Goal: Transaction & Acquisition: Book appointment/travel/reservation

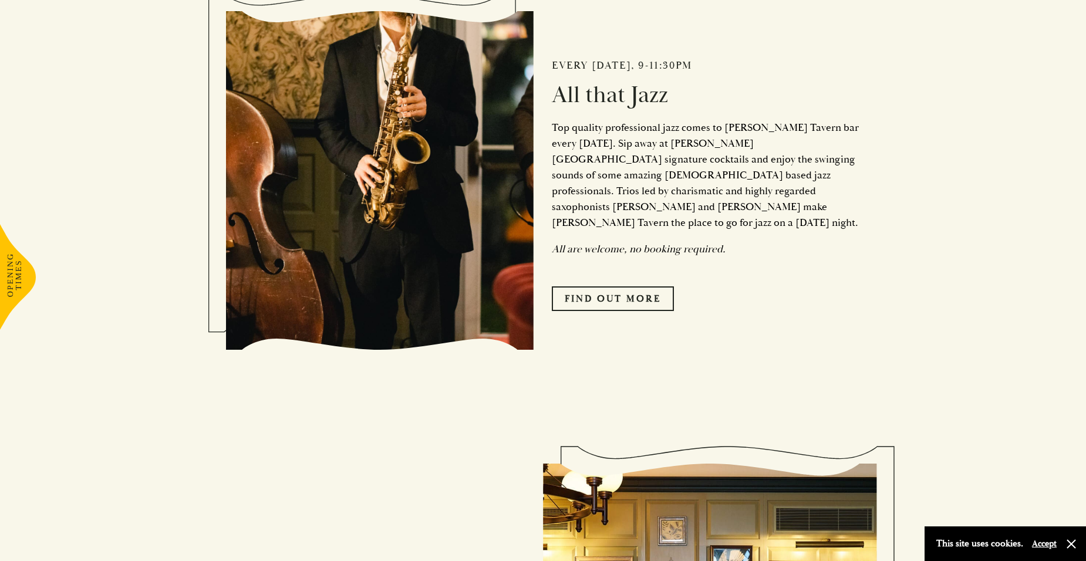
scroll to position [704, 0]
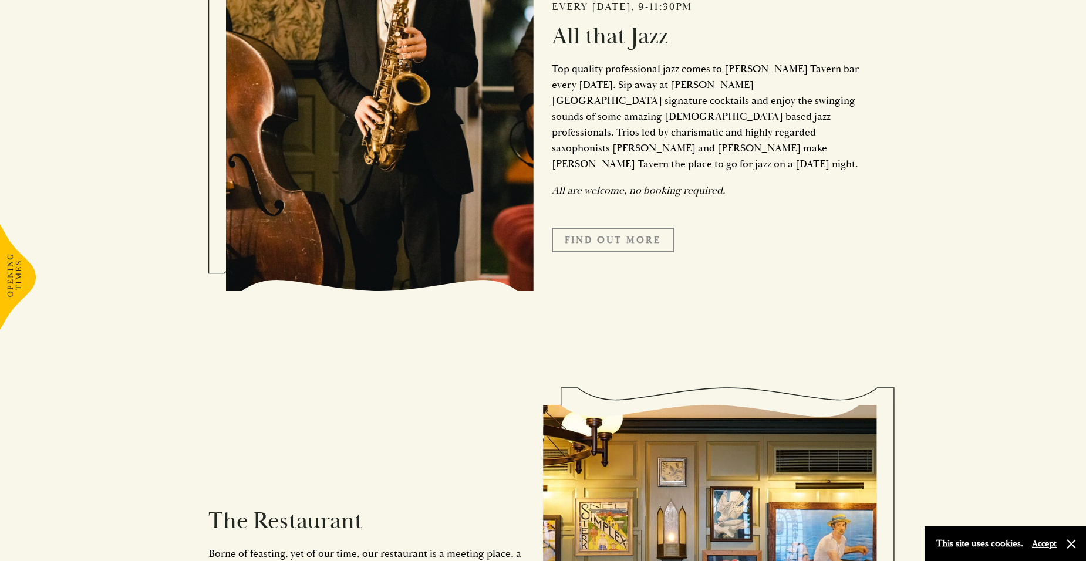
click at [592, 228] on link "Find Out More" at bounding box center [613, 240] width 122 height 25
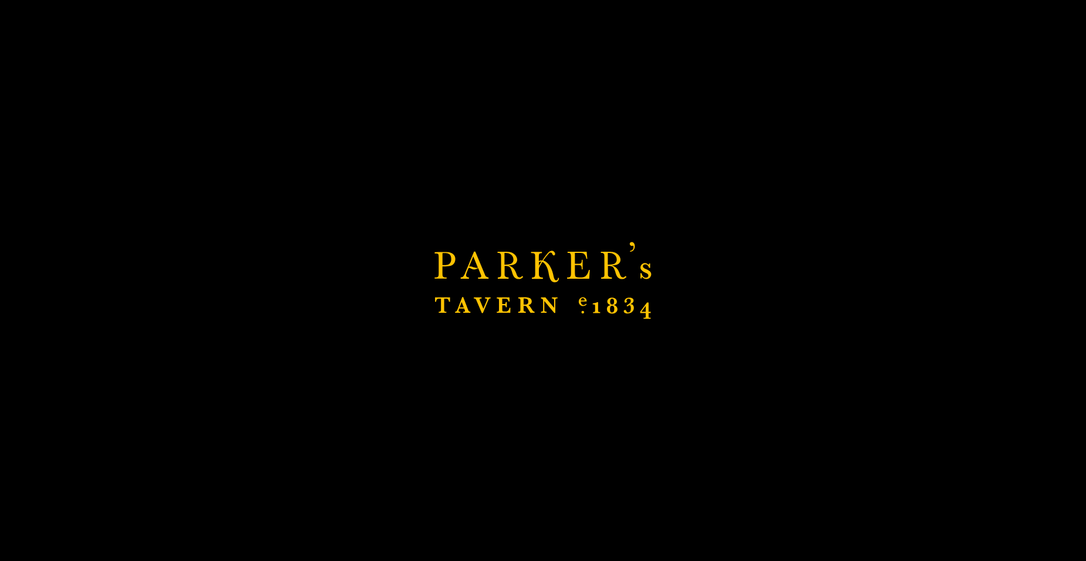
scroll to position [881, 0]
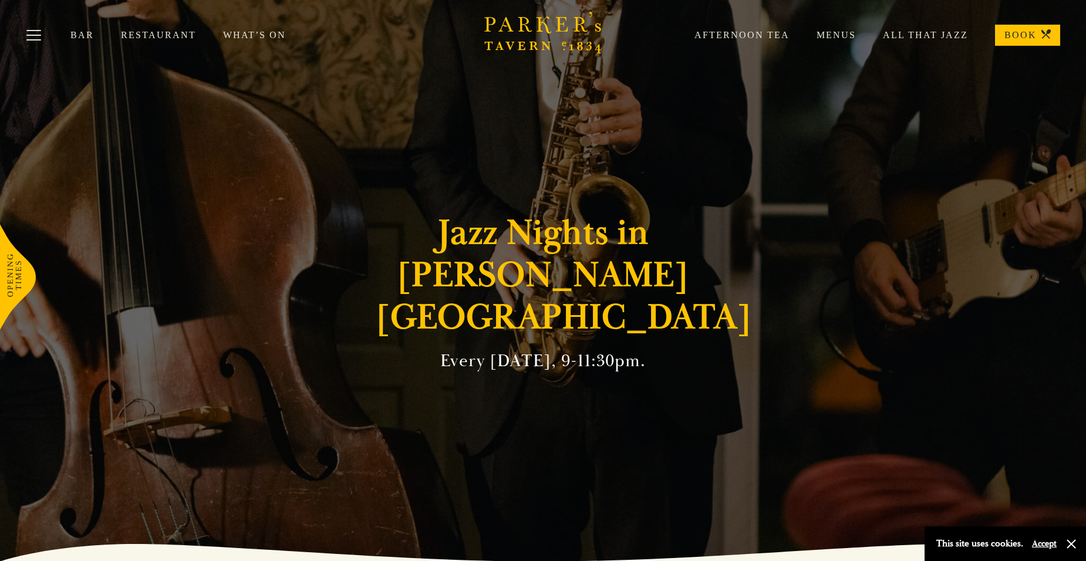
click at [156, 33] on link "Restaurant" at bounding box center [172, 35] width 102 height 12
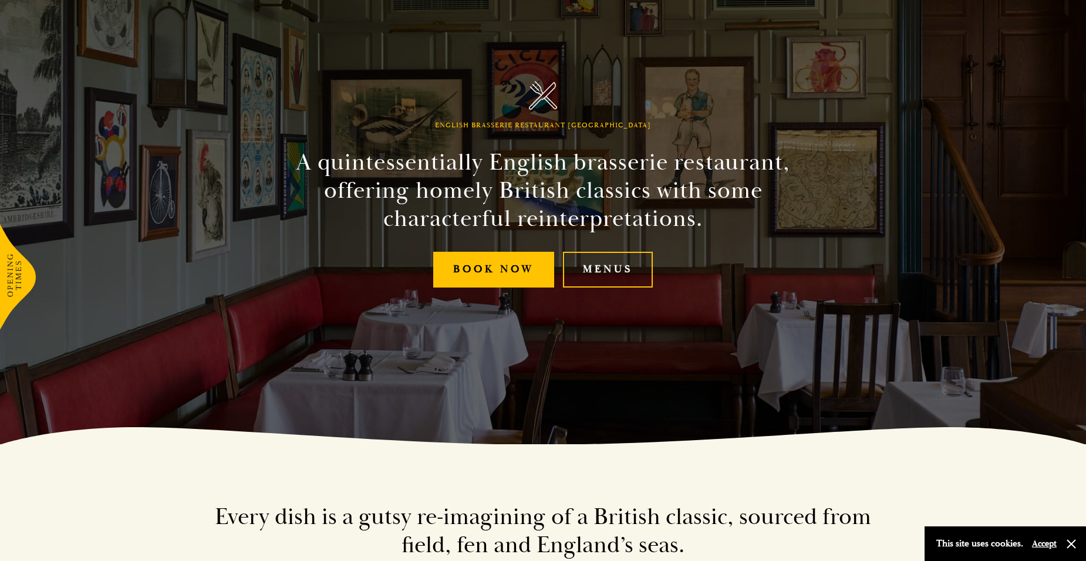
scroll to position [117, 0]
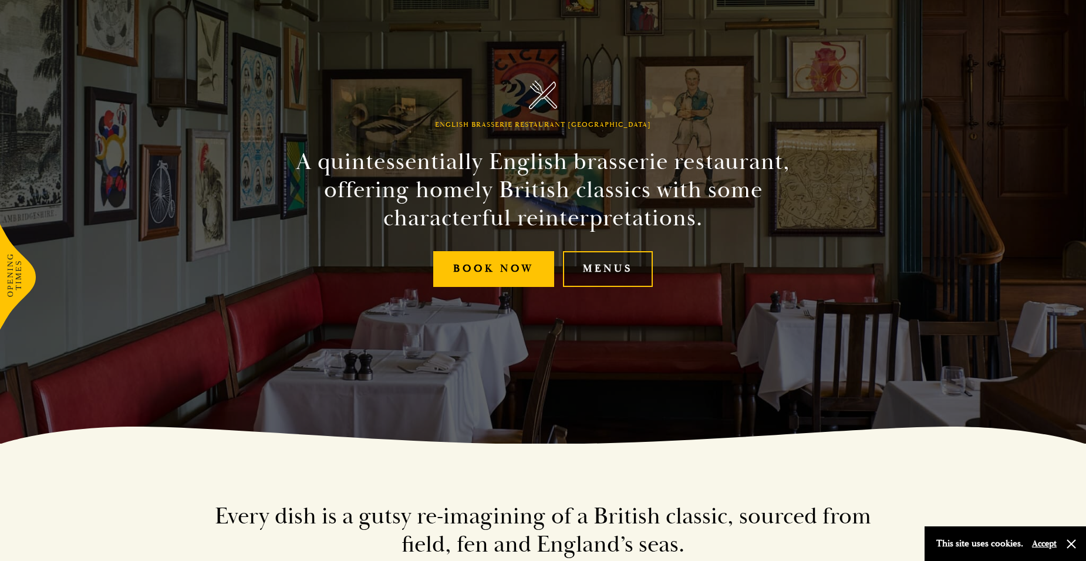
click at [613, 269] on link "Menus" at bounding box center [608, 269] width 90 height 36
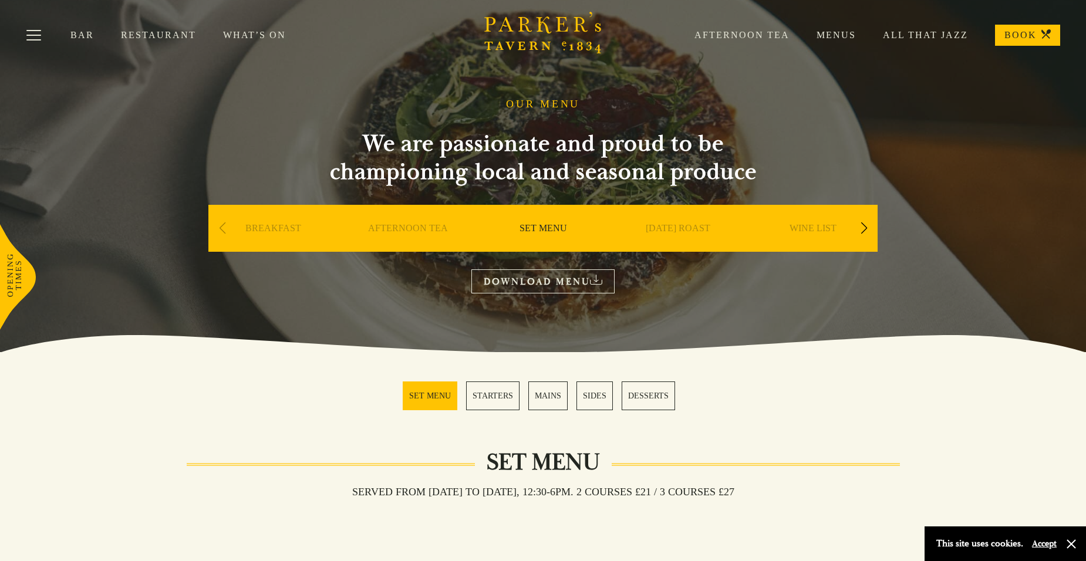
click at [867, 227] on div "Next slide" at bounding box center [864, 228] width 16 height 26
click at [865, 227] on div "Next slide" at bounding box center [864, 228] width 16 height 26
click at [682, 231] on link "A LA CARTE" at bounding box center [678, 245] width 55 height 47
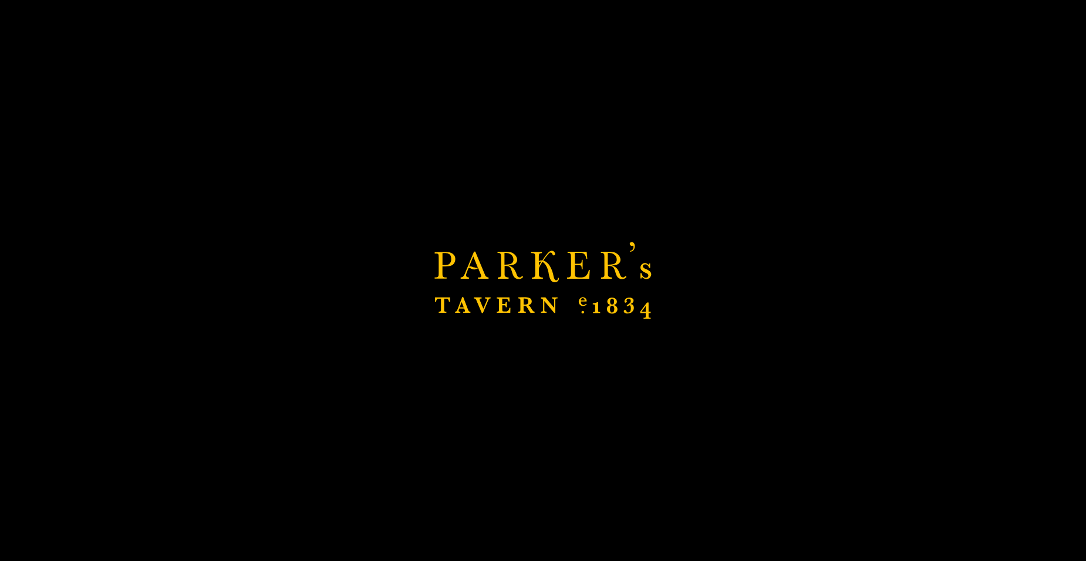
scroll to position [117, 0]
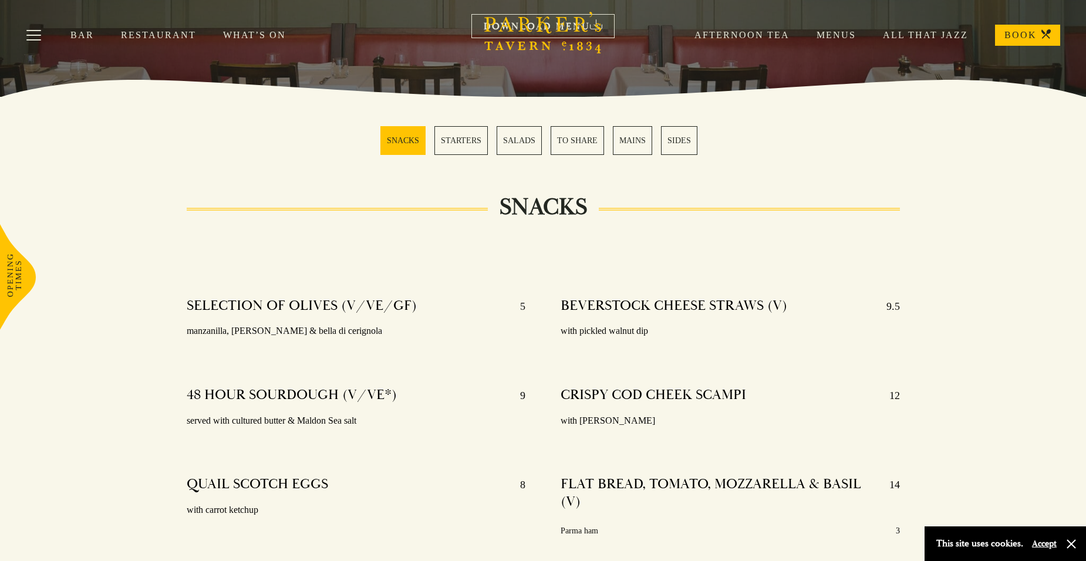
scroll to position [235, 0]
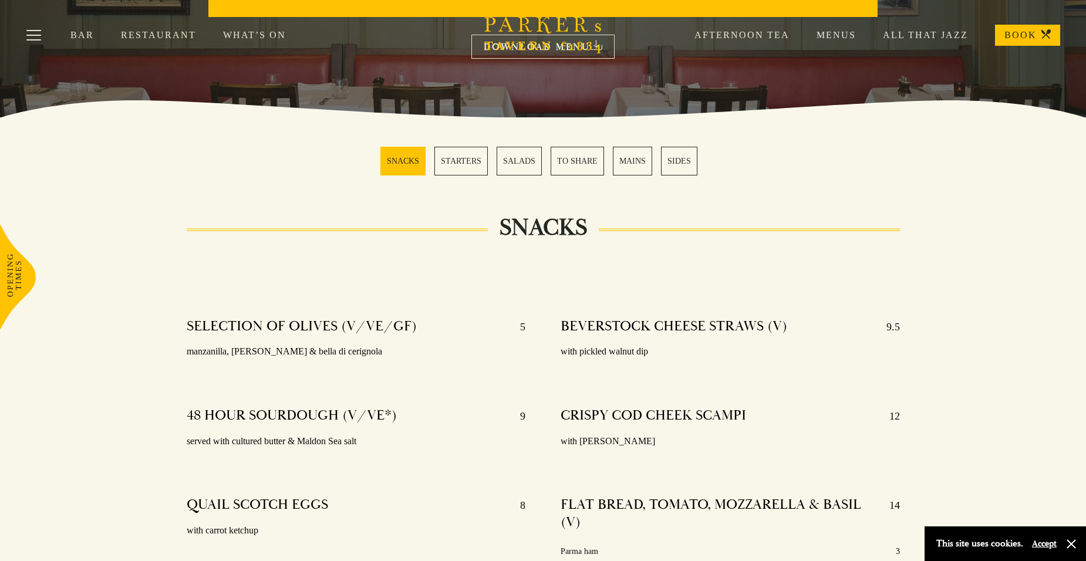
click at [838, 38] on link "Menus" at bounding box center [823, 35] width 66 height 12
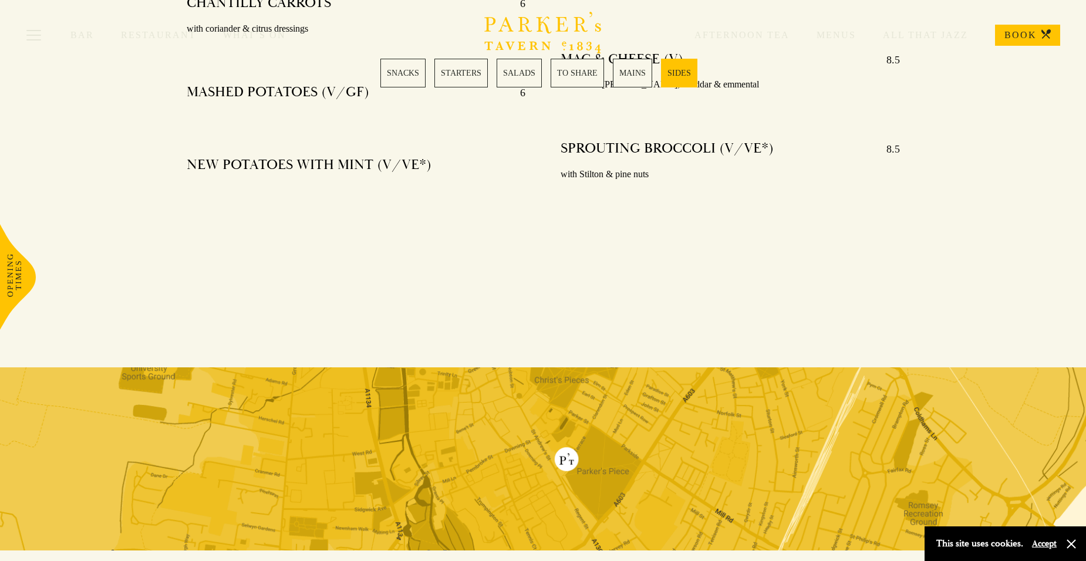
scroll to position [3111, 0]
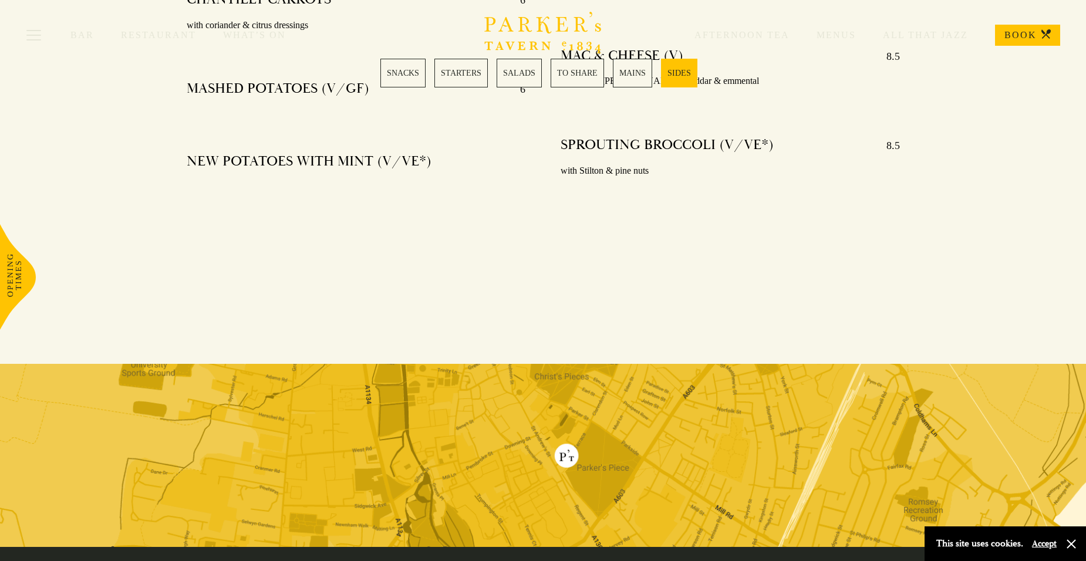
click at [1040, 544] on button "Accept" at bounding box center [1044, 543] width 25 height 11
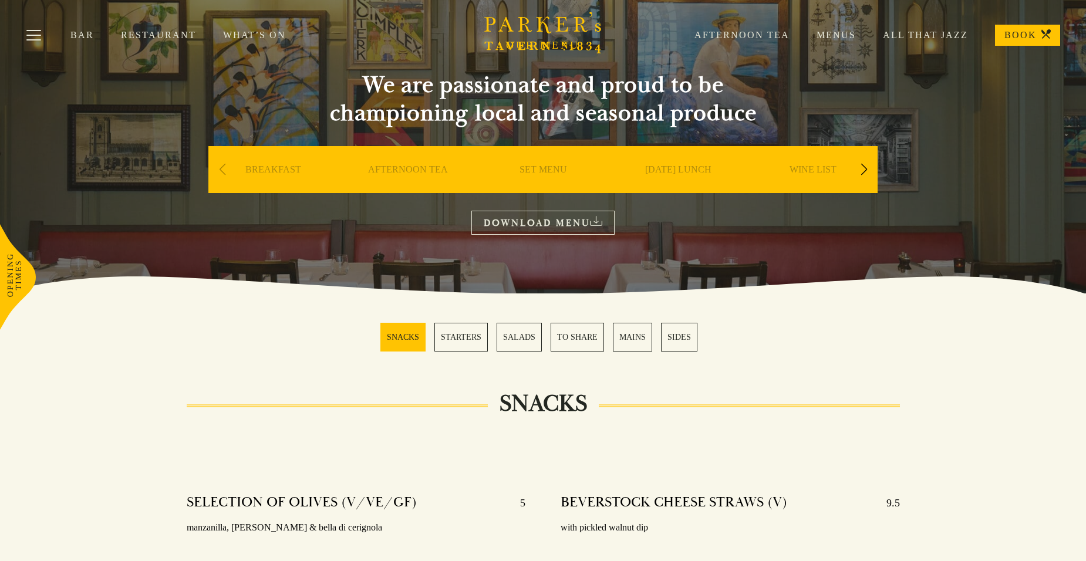
scroll to position [0, 0]
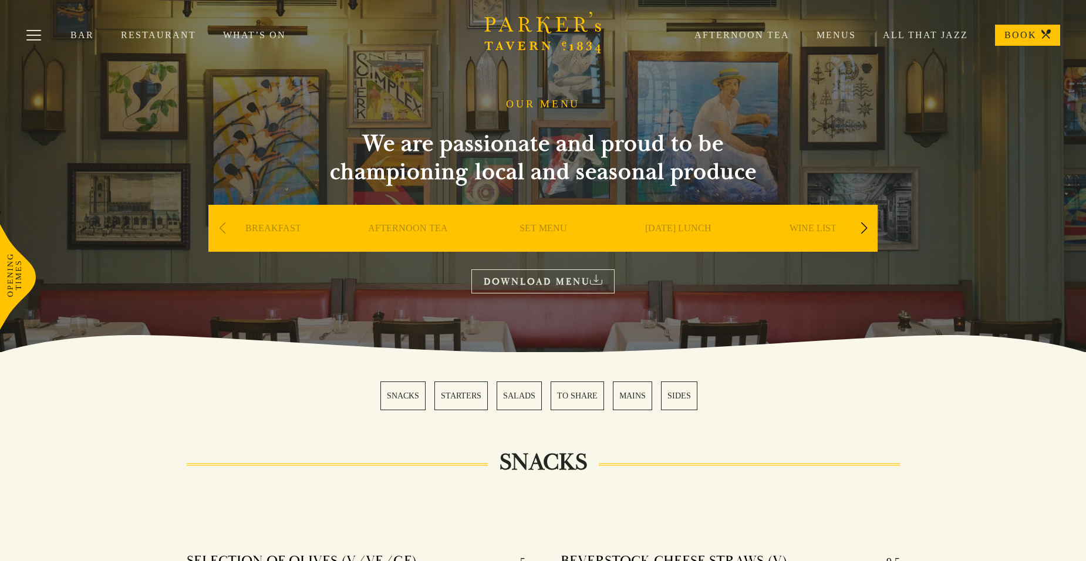
click at [1023, 36] on link "BOOK" at bounding box center [1027, 35] width 65 height 21
